Goal: Task Accomplishment & Management: Complete application form

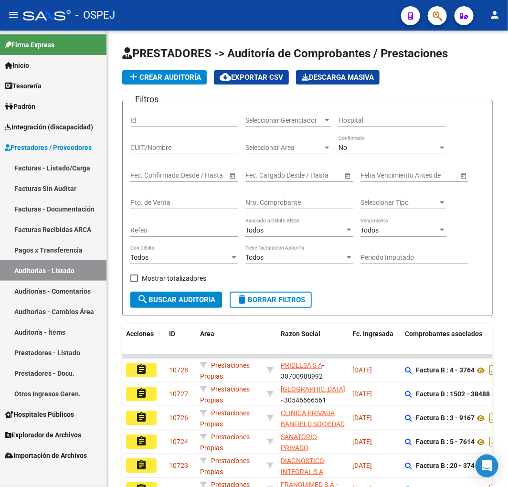
click at [54, 273] on link "Auditorías - Listado" at bounding box center [53, 270] width 107 height 21
click at [387, 150] on div "No" at bounding box center [388, 148] width 99 height 8
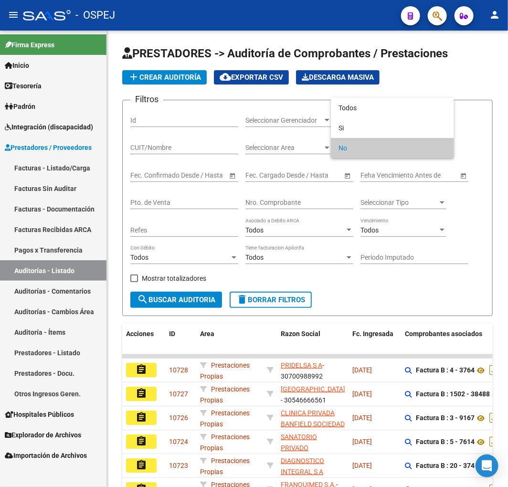
click at [287, 202] on div at bounding box center [254, 243] width 508 height 487
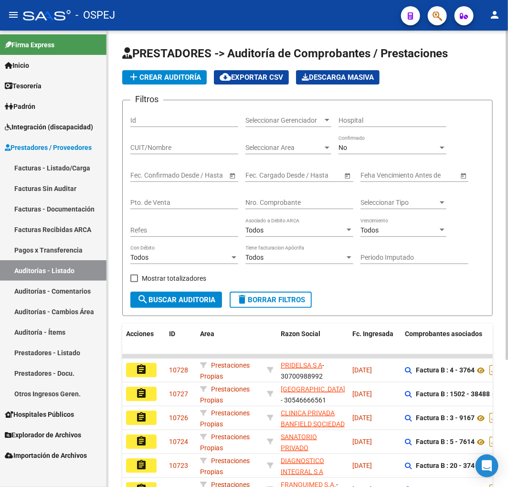
click at [279, 204] on input "Nro. Comprobante" at bounding box center [300, 203] width 108 height 8
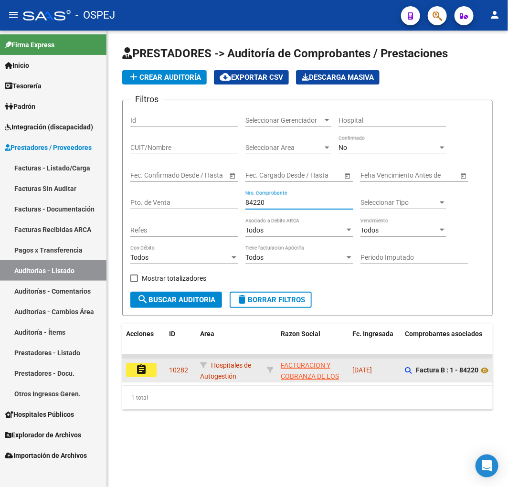
type input "84220"
click at [154, 368] on button "assignment" at bounding box center [141, 370] width 31 height 14
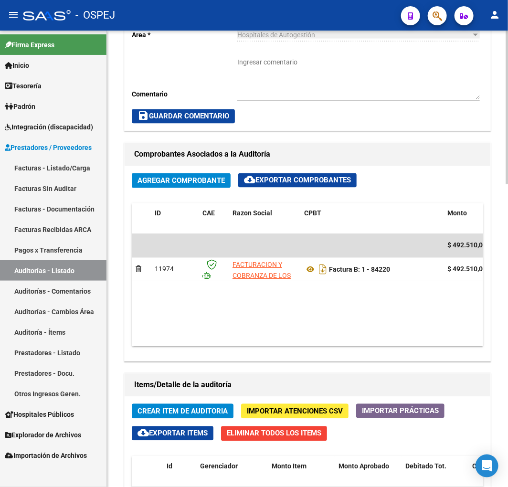
scroll to position [366, 0]
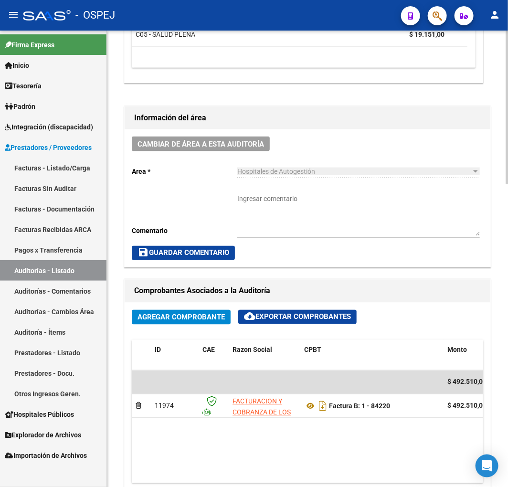
click at [288, 222] on textarea "Ingresar comentario" at bounding box center [358, 215] width 243 height 42
type textarea "D"
type textarea "debito enviado y ACEPTADO"
click at [157, 260] on button "save Guardar Comentario" at bounding box center [183, 253] width 103 height 14
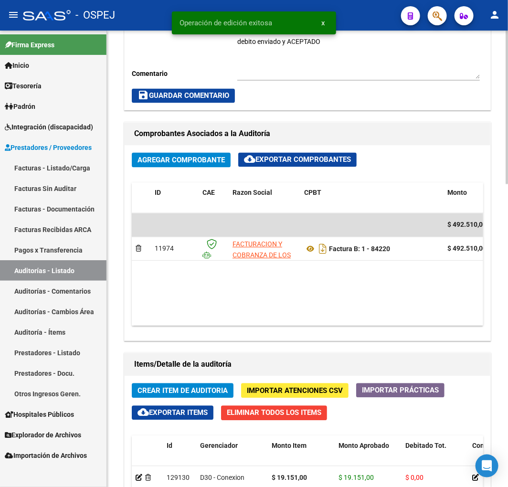
scroll to position [526, 0]
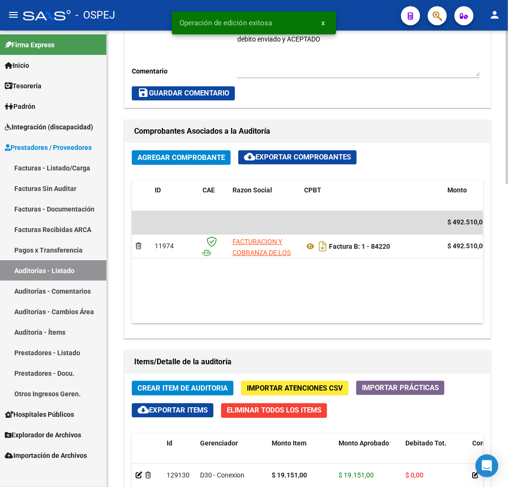
drag, startPoint x: 253, startPoint y: 325, endPoint x: 262, endPoint y: 320, distance: 9.8
click at [342, 324] on div "Agregar Comprobante cloud_download Exportar Comprobantes ID CAE Razon Social CP…" at bounding box center [308, 240] width 366 height 195
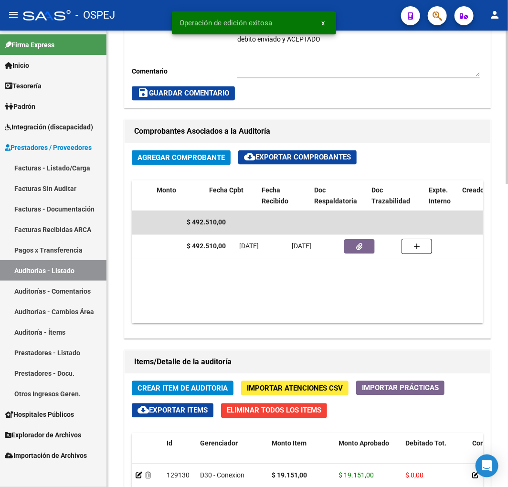
scroll to position [0, 313]
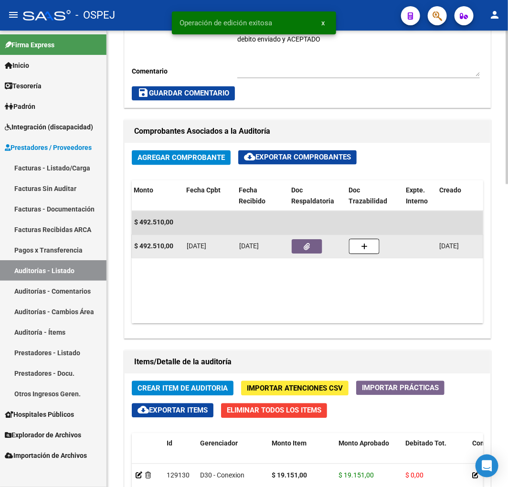
click at [296, 235] on datatable-body-cell at bounding box center [316, 222] width 57 height 23
click at [308, 245] on icon "button" at bounding box center [307, 247] width 6 height 7
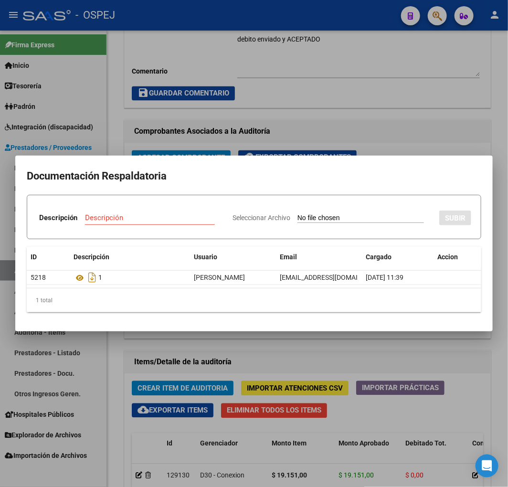
type input "C:\fakepath\NCB 0001-00045017.pdf"
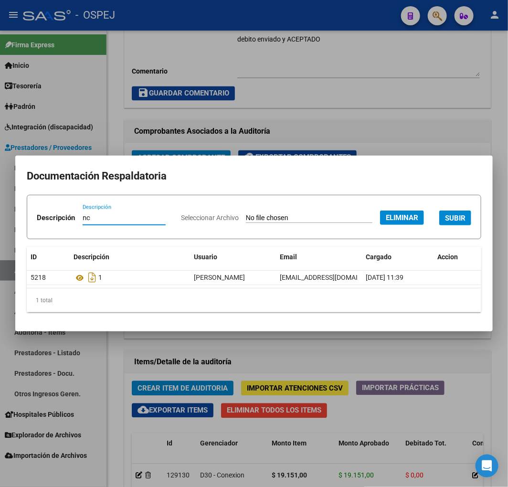
type input "nc"
click at [445, 223] on span "SUBIR" at bounding box center [455, 218] width 21 height 9
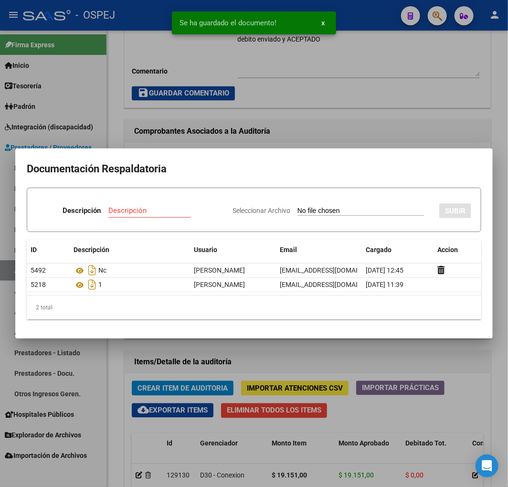
type input "C:\fakepath\FACB2 0001-00084220 Detalle de Analisis de Impugnacion.pdf"
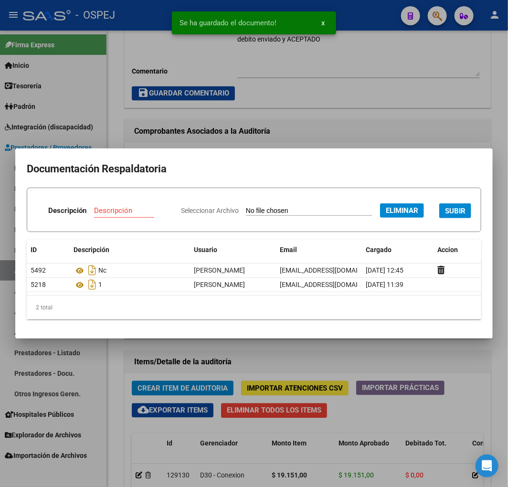
click at [166, 206] on input "Descripción" at bounding box center [130, 210] width 72 height 9
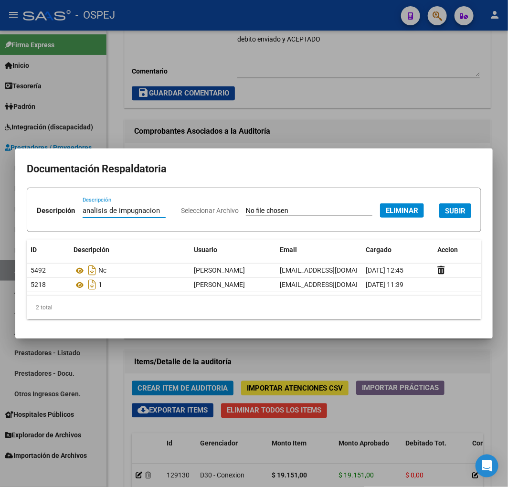
type input "analisis de impugnacion"
click at [445, 215] on span "SUBIR" at bounding box center [455, 211] width 21 height 9
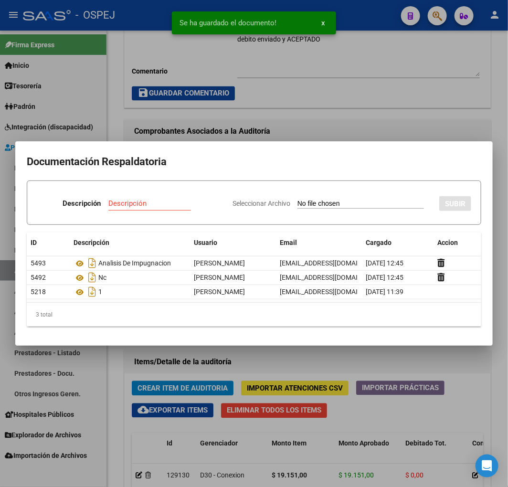
type input "C:\fakepath\FACB2 0001-00084220 Respuesta de Impugnacion.pdf"
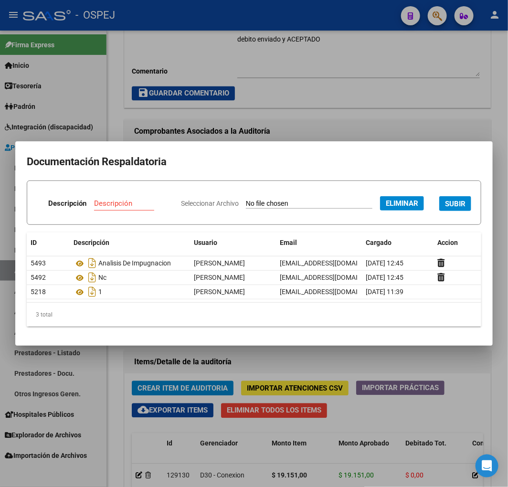
click at [166, 199] on input "Descripción" at bounding box center [130, 203] width 72 height 9
type input "respuiesta"
type input "respuesta de impugnacion"
click at [440, 211] on button "SUBIR" at bounding box center [456, 203] width 32 height 15
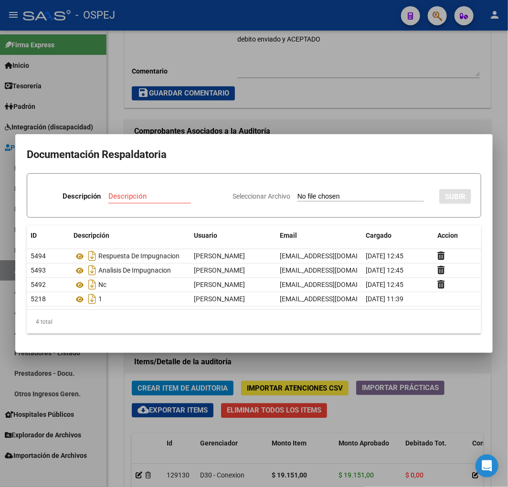
click at [298, 197] on input "Seleccionar Archivo" at bounding box center [361, 197] width 127 height 9
type input "C:\fakepath\Correo de Obra Social Personal Jaboneros - DEBITO FC 1 - 84220.pdf"
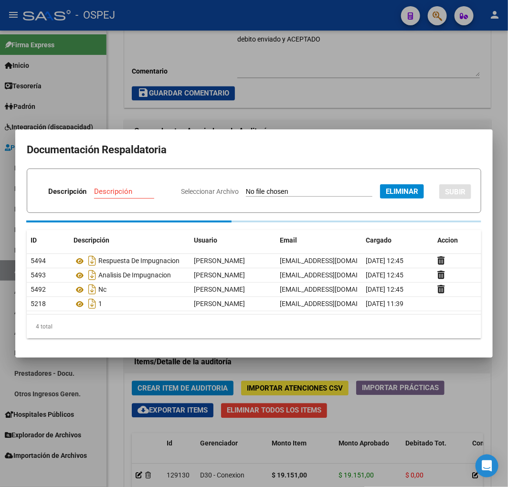
click at [166, 184] on div "Descripción" at bounding box center [130, 191] width 72 height 14
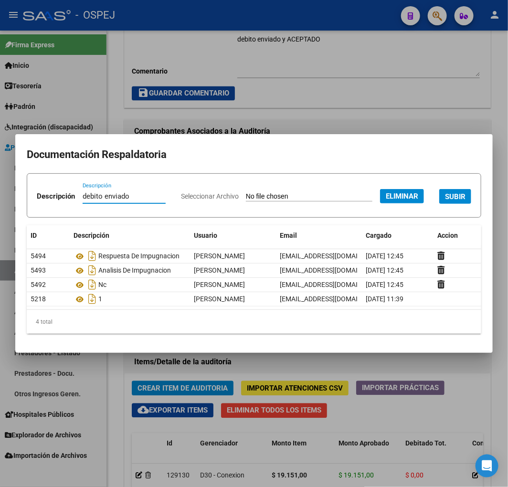
type input "debito enviado"
click at [397, 209] on div "Seleccionar Archivo Eliminar SUBIR" at bounding box center [326, 196] width 290 height 28
click at [445, 201] on span "SUBIR" at bounding box center [455, 197] width 21 height 9
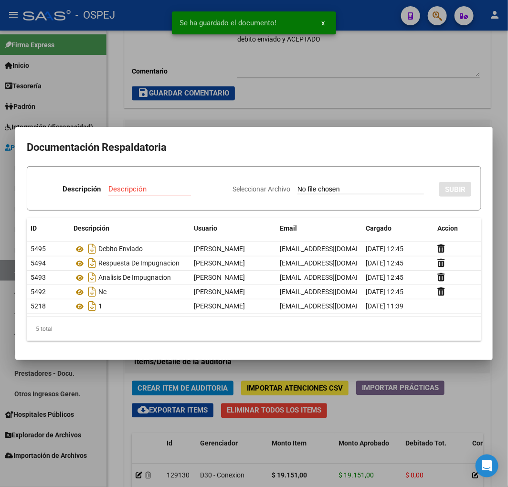
click at [467, 380] on div at bounding box center [254, 243] width 508 height 487
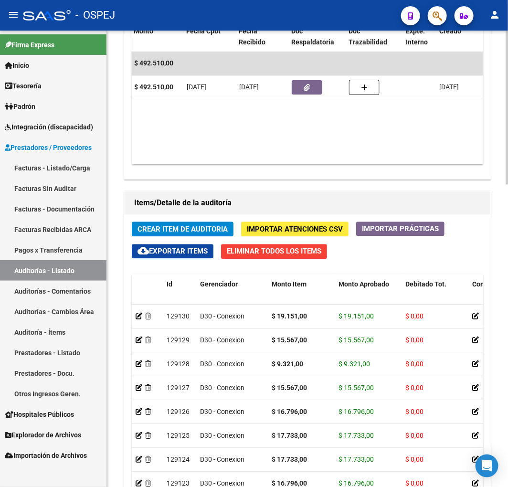
scroll to position [897, 0]
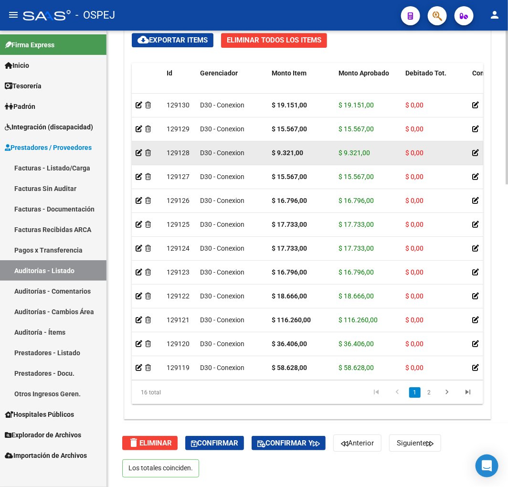
click at [418, 155] on span "$ 0,00" at bounding box center [415, 153] width 18 height 8
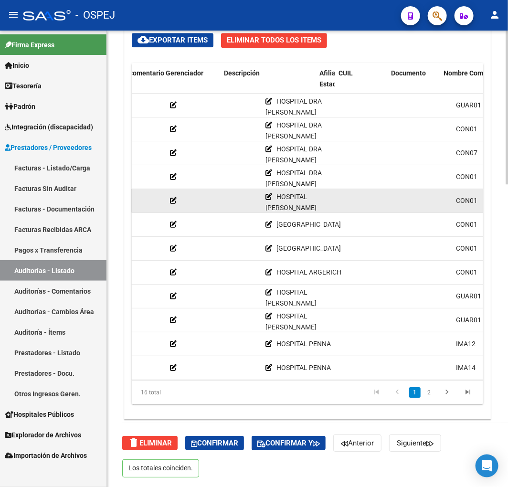
scroll to position [0, 0]
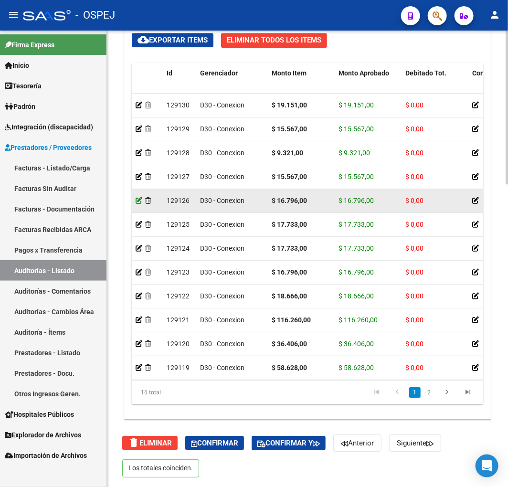
click at [140, 200] on icon at bounding box center [139, 200] width 7 height 7
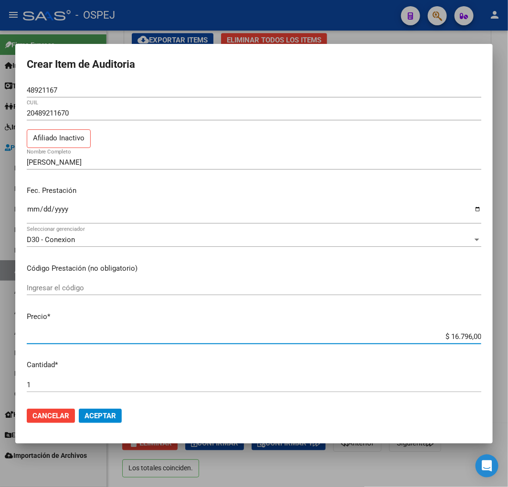
click at [454, 336] on input "$ 16.796,00" at bounding box center [254, 337] width 455 height 9
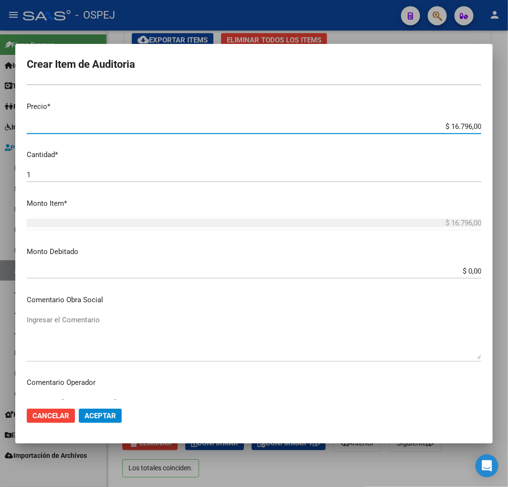
scroll to position [212, 0]
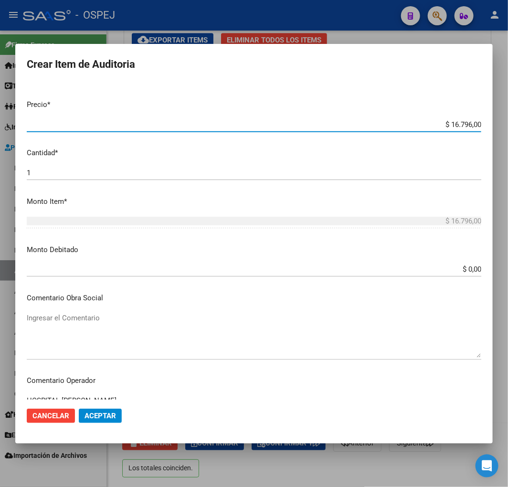
click at [471, 273] on input "$ 0,00" at bounding box center [254, 269] width 455 height 9
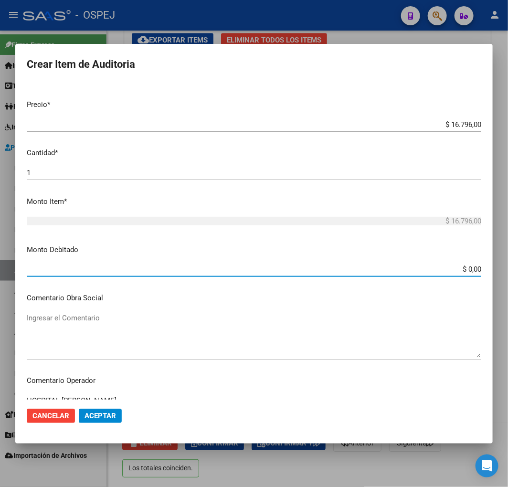
paste input "16.796"
type input "$ 16.796,00"
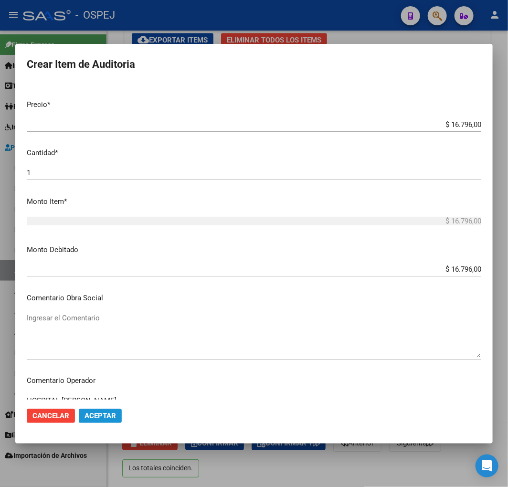
click at [108, 413] on span "Aceptar" at bounding box center [101, 416] width 32 height 9
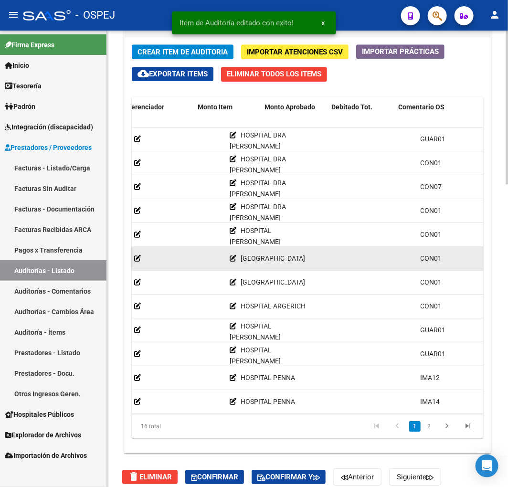
scroll to position [0, 0]
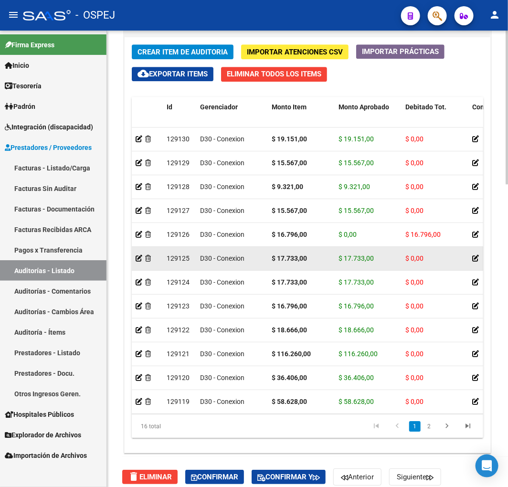
click at [135, 257] on datatable-body-cell at bounding box center [147, 258] width 31 height 23
click at [136, 258] on icon at bounding box center [139, 258] width 7 height 7
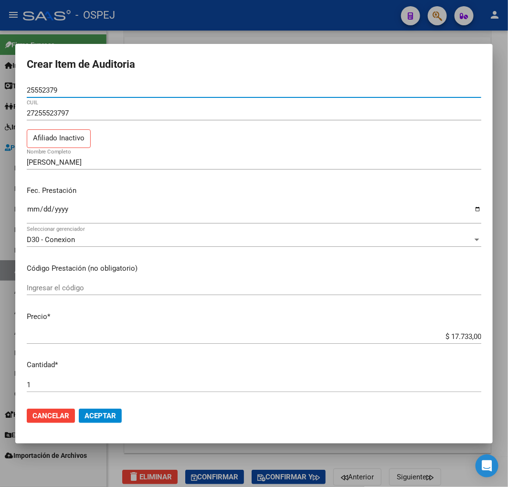
click at [464, 337] on input "$ 17.733,00" at bounding box center [254, 337] width 455 height 9
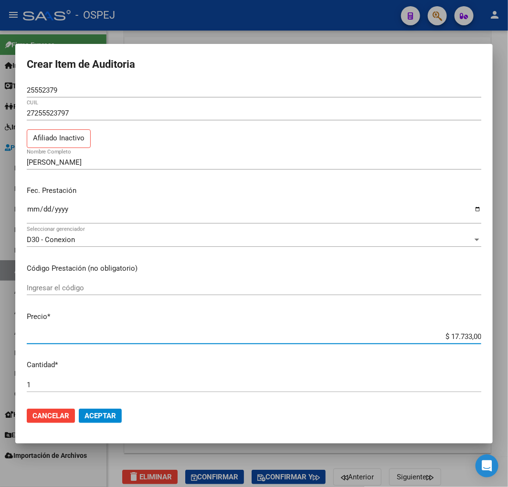
click at [464, 337] on input "$ 17.733,00" at bounding box center [254, 337] width 455 height 9
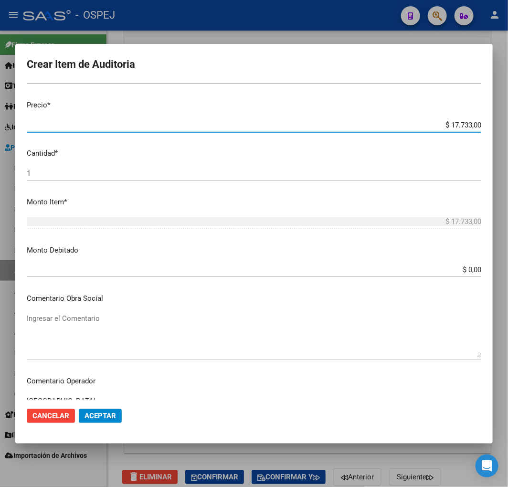
scroll to position [212, 0]
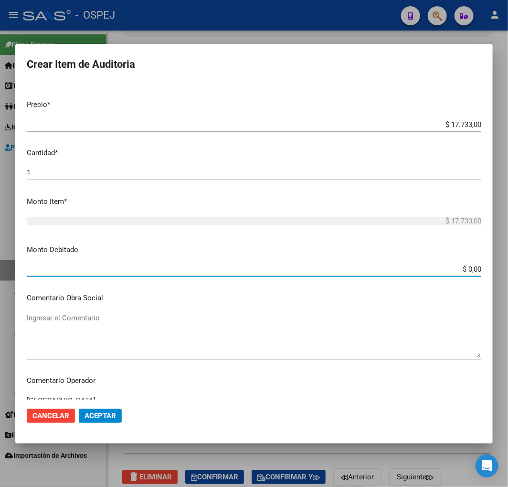
click at [470, 268] on input "$ 0,00" at bounding box center [254, 269] width 455 height 9
paste input "17.733"
type input "$ 17.733,00"
click at [111, 407] on mat-dialog-actions "Cancelar Aceptar" at bounding box center [254, 416] width 455 height 32
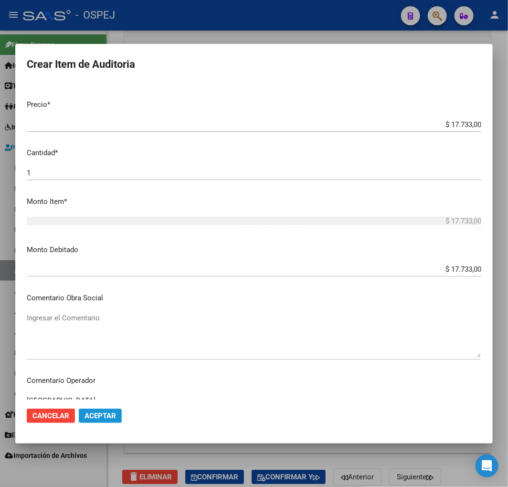
click at [113, 410] on button "Aceptar" at bounding box center [100, 416] width 43 height 14
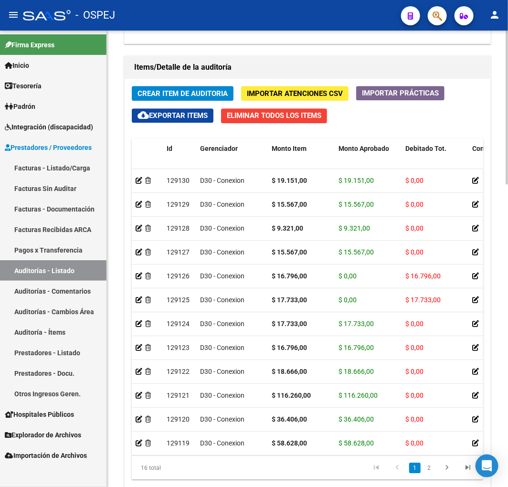
scroll to position [897, 0]
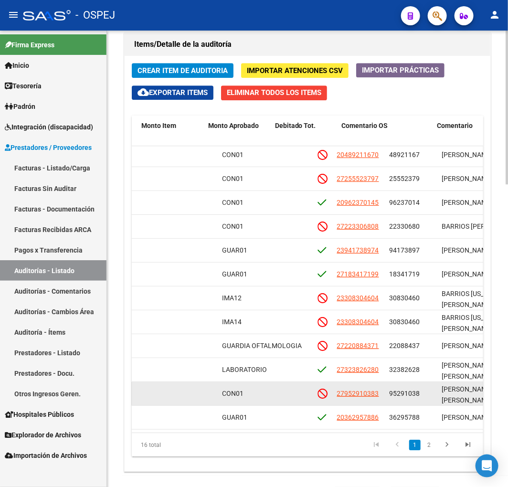
scroll to position [104, 0]
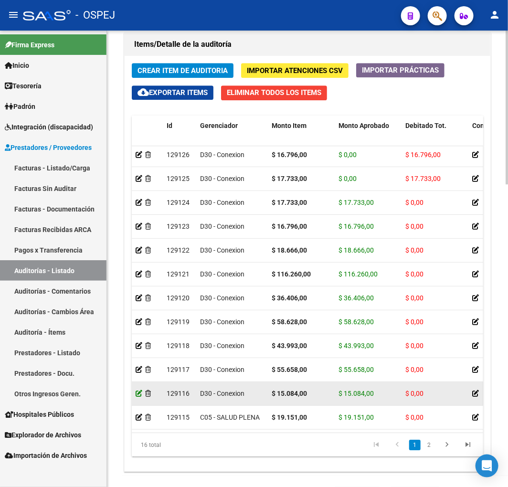
click at [139, 390] on icon at bounding box center [139, 393] width 7 height 7
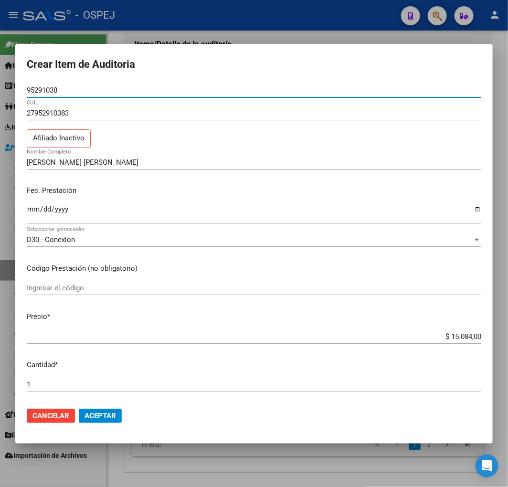
click at [456, 336] on input "$ 15.084,00" at bounding box center [254, 337] width 455 height 9
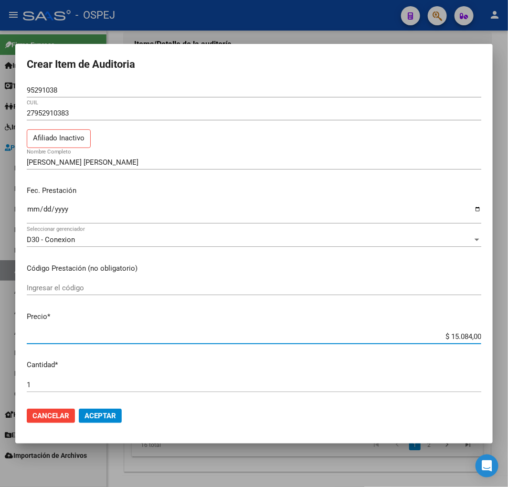
click at [456, 336] on input "$ 15.084,00" at bounding box center [254, 337] width 455 height 9
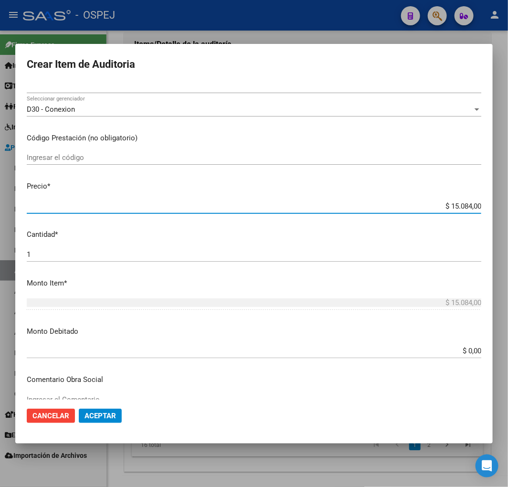
scroll to position [265, 0]
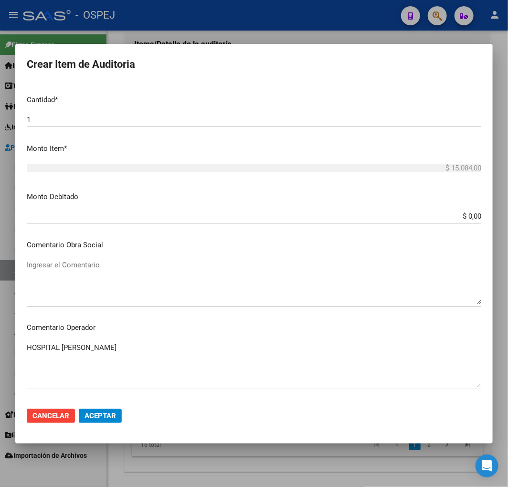
click at [467, 220] on input "$ 0,00" at bounding box center [254, 216] width 455 height 9
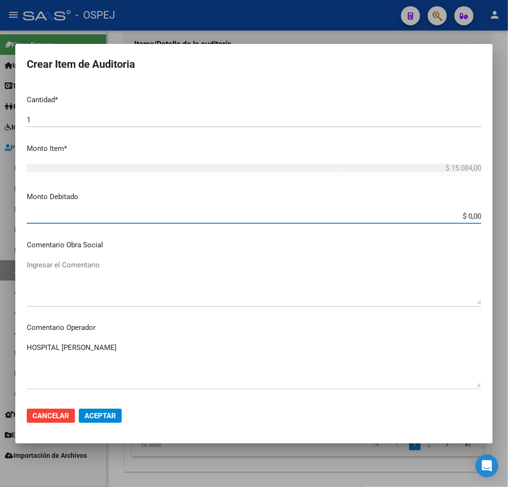
paste input "15.084"
type input "$ 15.084,00"
click at [106, 421] on button "Aceptar" at bounding box center [100, 416] width 43 height 14
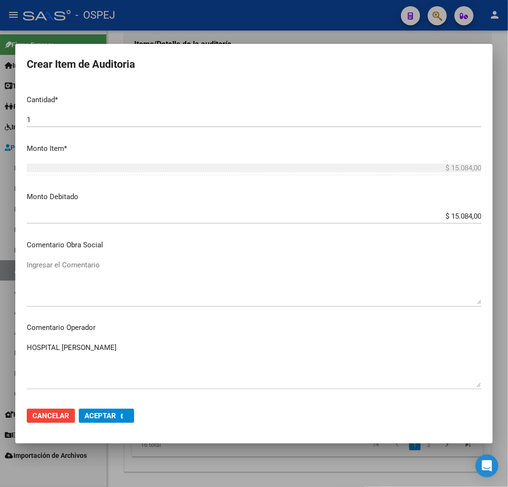
scroll to position [0, 0]
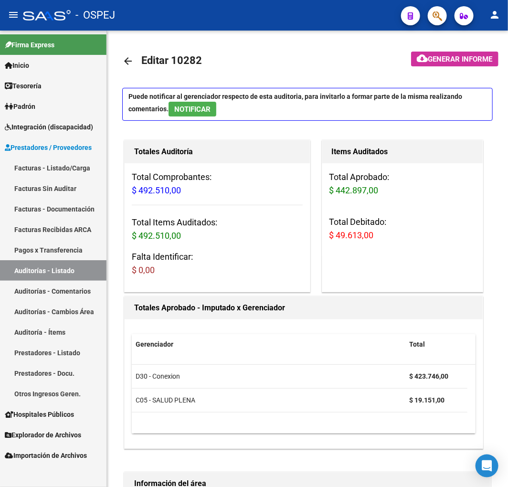
click at [96, 273] on link "Auditorías - Listado" at bounding box center [53, 270] width 107 height 21
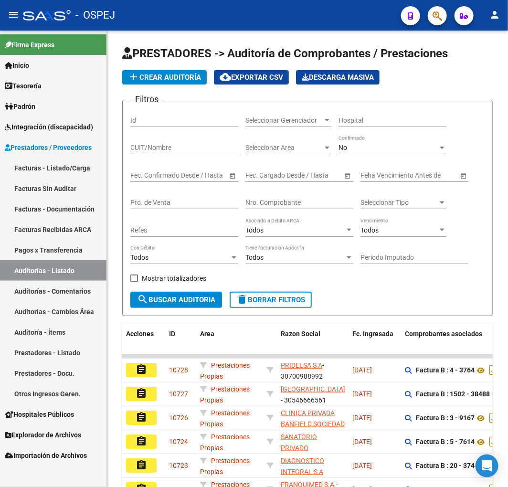
click at [58, 263] on link "Auditorías - Listado" at bounding box center [53, 270] width 107 height 21
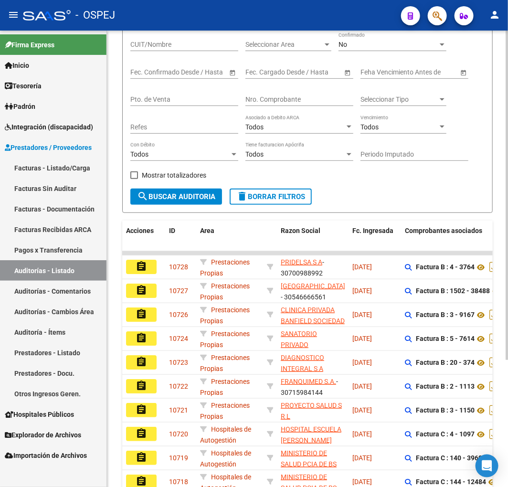
scroll to position [176, 0]
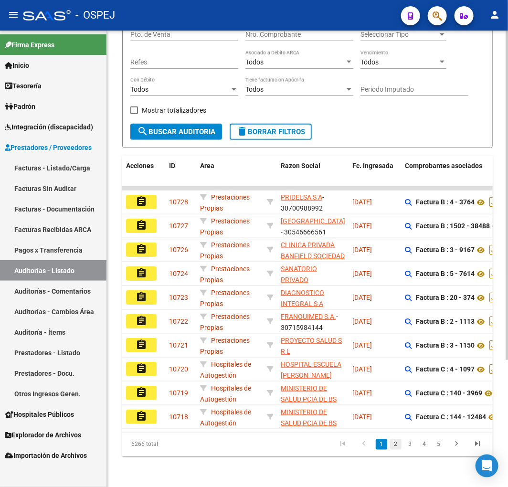
click at [398, 445] on link "2" at bounding box center [395, 445] width 11 height 11
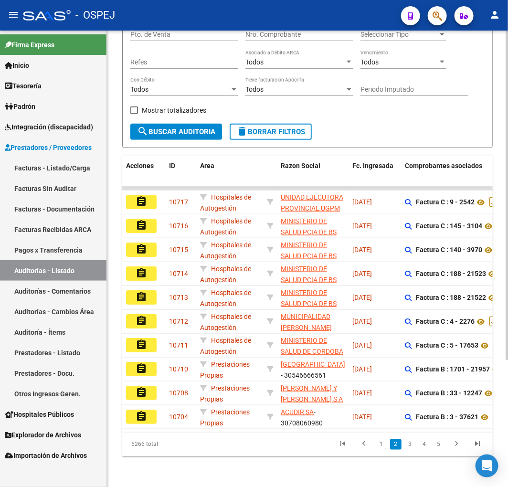
click at [380, 446] on link "1" at bounding box center [381, 445] width 11 height 11
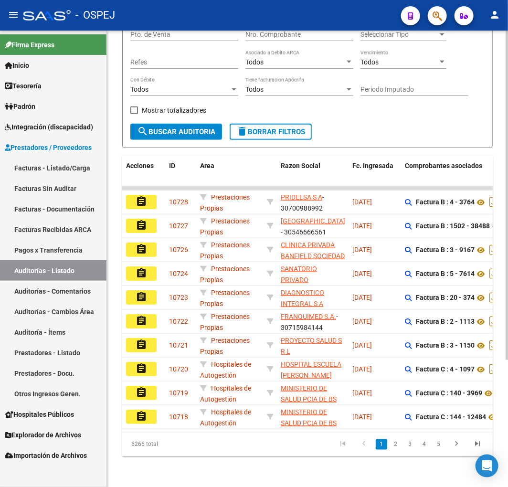
scroll to position [0, 0]
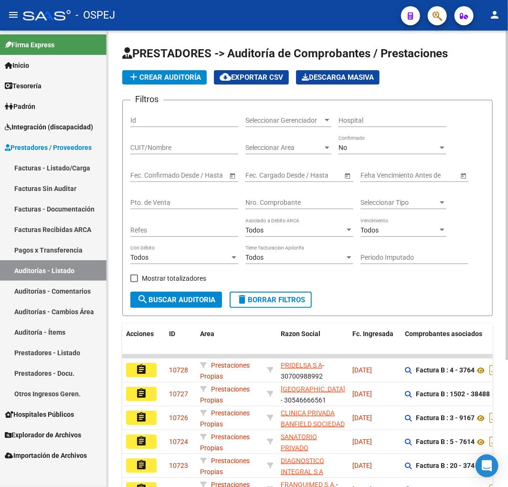
click at [161, 75] on span "add Crear Auditoría" at bounding box center [164, 77] width 73 height 9
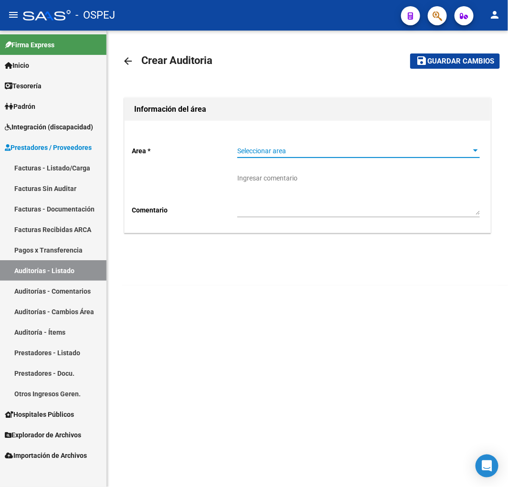
click at [342, 148] on span "Seleccionar area" at bounding box center [354, 151] width 234 height 8
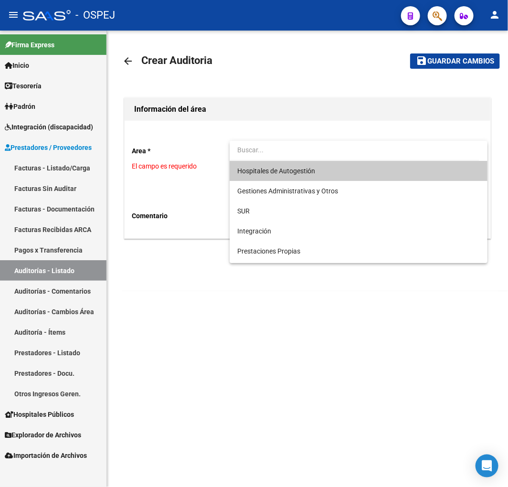
click at [287, 171] on span "Hospitales de Autogestión" at bounding box center [276, 171] width 78 height 8
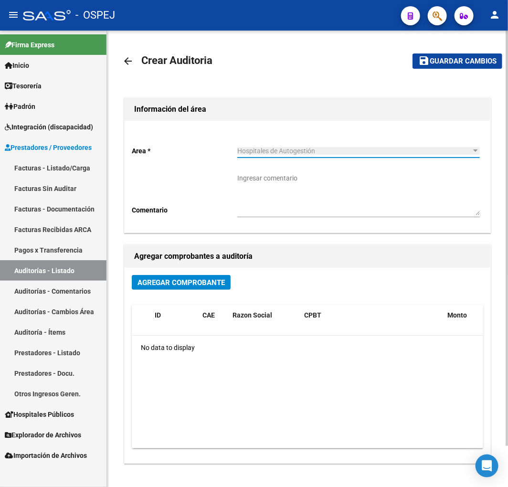
click at [181, 284] on span "Agregar Comprobante" at bounding box center [181, 283] width 87 height 9
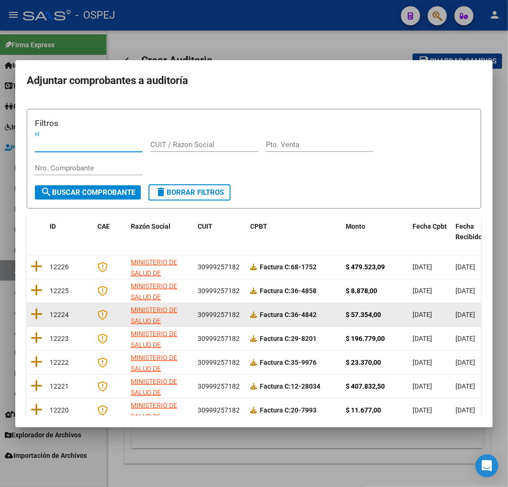
scroll to position [120, 0]
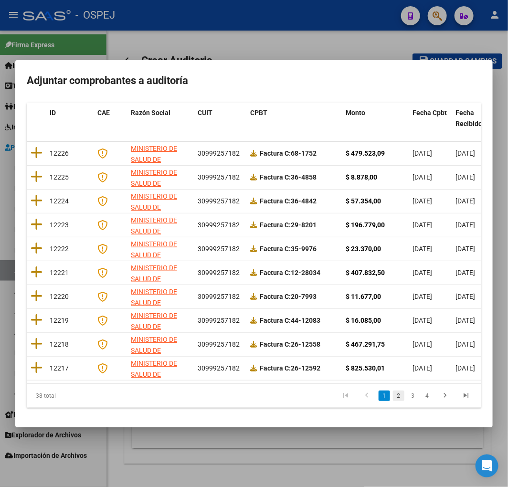
click at [393, 394] on link "2" at bounding box center [398, 396] width 11 height 11
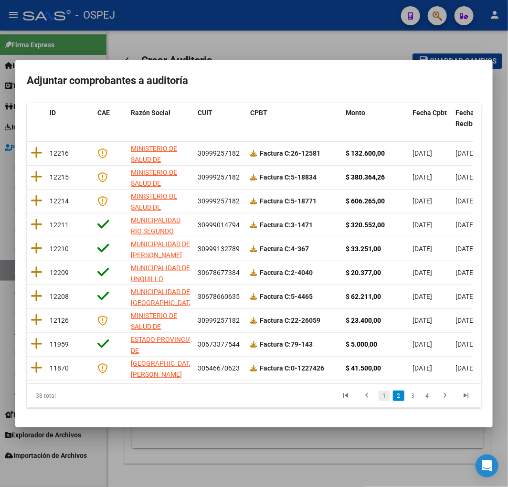
click at [379, 396] on link "1" at bounding box center [384, 396] width 11 height 11
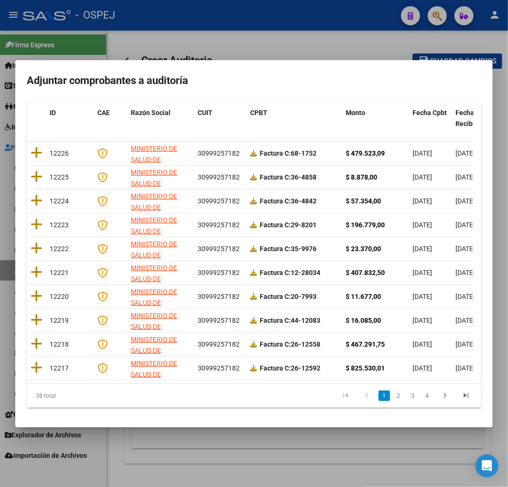
click at [299, 473] on div at bounding box center [254, 243] width 508 height 487
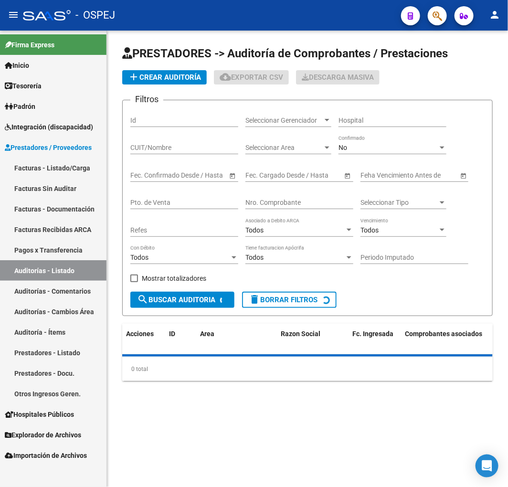
drag, startPoint x: 365, startPoint y: 203, endPoint x: 357, endPoint y: 204, distance: 8.2
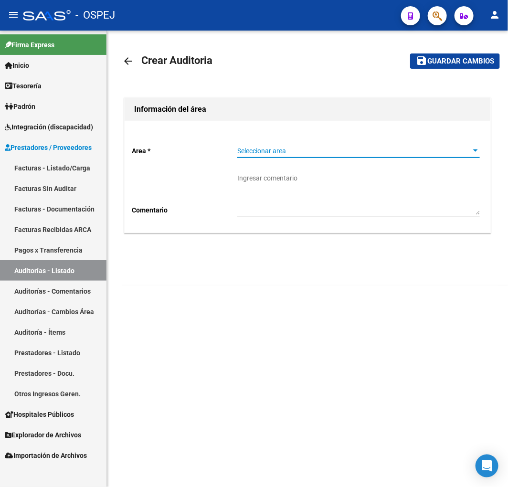
click at [304, 148] on span "Seleccionar area" at bounding box center [354, 151] width 234 height 8
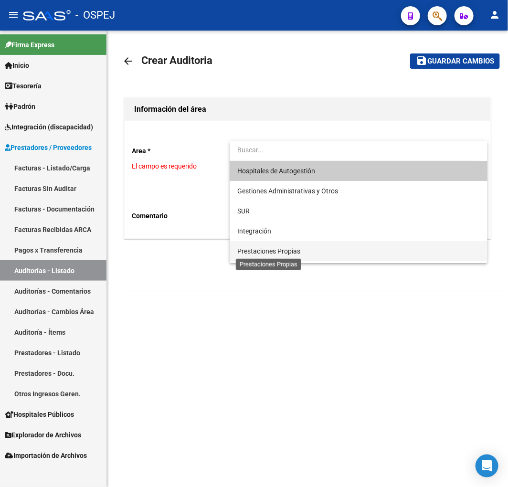
click at [290, 249] on span "Prestaciones Propias" at bounding box center [268, 251] width 63 height 8
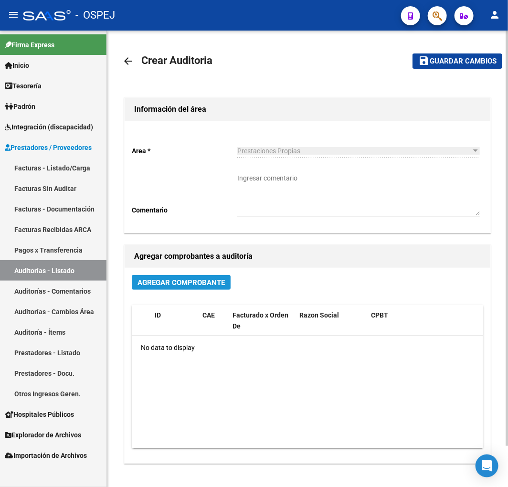
click at [193, 281] on span "Agregar Comprobante" at bounding box center [181, 283] width 87 height 9
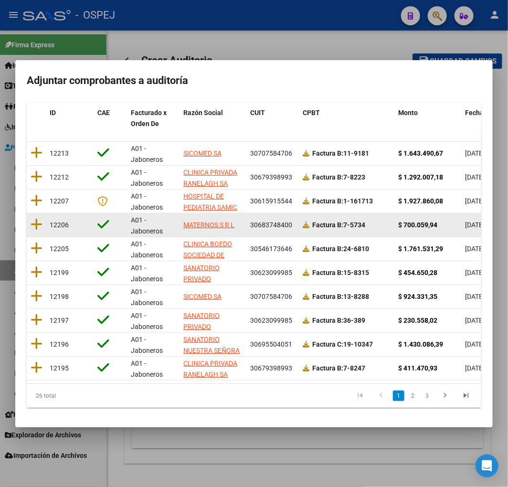
scroll to position [120, 0]
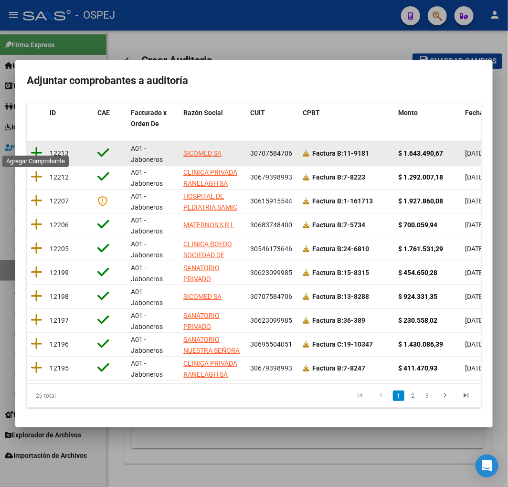
click at [41, 146] on icon at bounding box center [37, 152] width 12 height 13
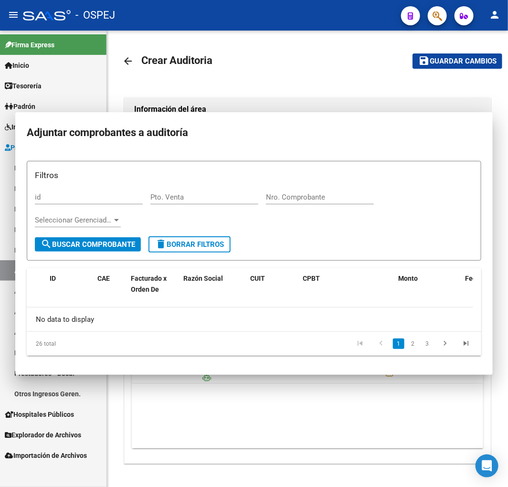
scroll to position [0, 0]
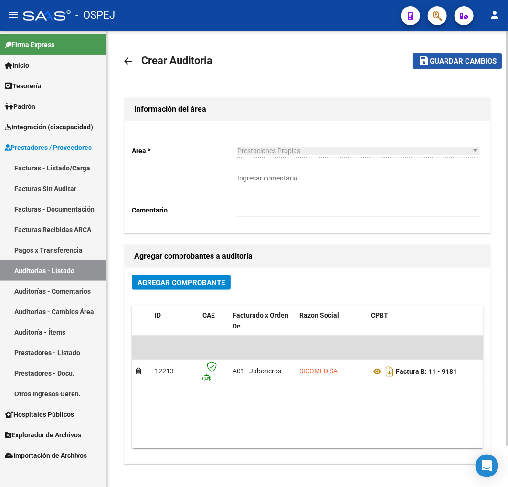
click at [473, 62] on span "Guardar cambios" at bounding box center [463, 61] width 67 height 9
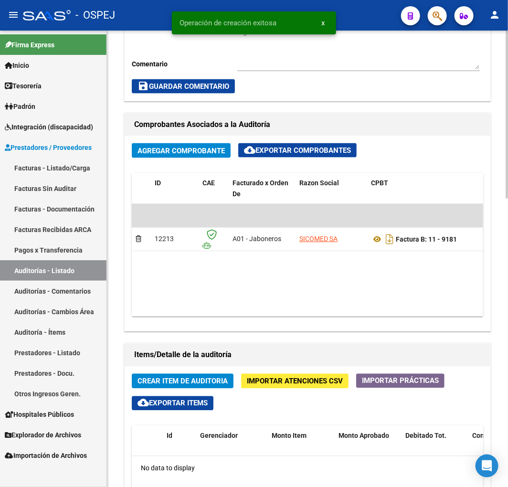
scroll to position [424, 0]
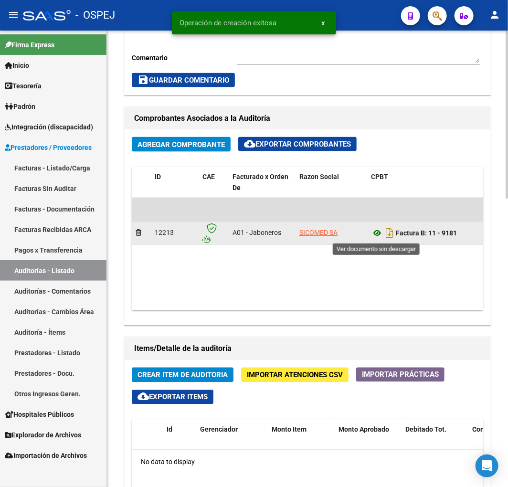
click at [374, 232] on icon at bounding box center [377, 233] width 12 height 11
